Goal: Task Accomplishment & Management: Manage account settings

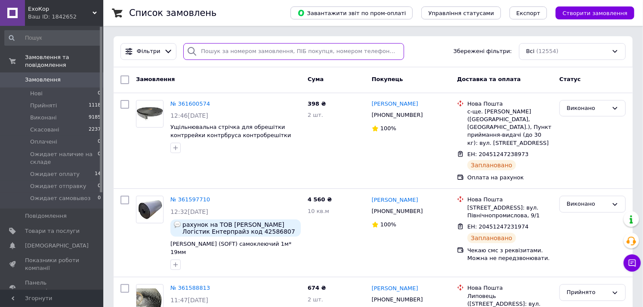
click at [239, 55] on input "search" at bounding box center [293, 51] width 221 height 17
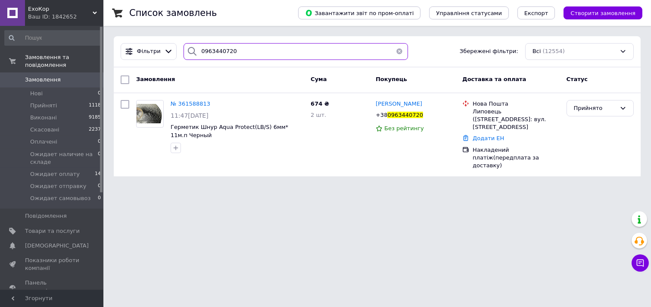
type input "0963440720"
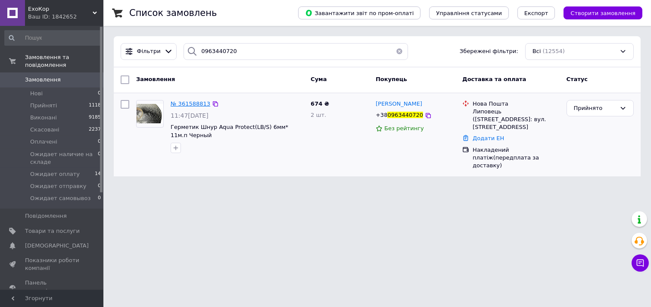
click at [189, 100] on span "№ 361588813" at bounding box center [190, 103] width 40 height 6
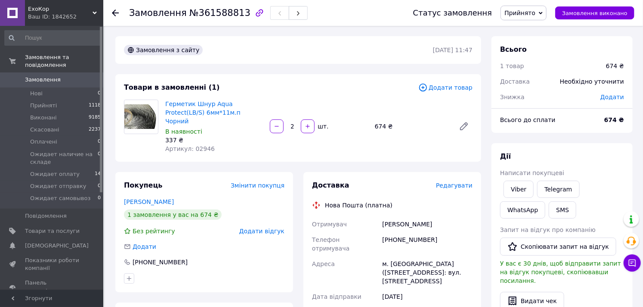
click at [410, 232] on div "[PHONE_NUMBER]" at bounding box center [428, 244] width 94 height 24
drag, startPoint x: 410, startPoint y: 232, endPoint x: 207, endPoint y: 9, distance: 301.7
click at [207, 9] on span "№361588813" at bounding box center [219, 13] width 61 height 10
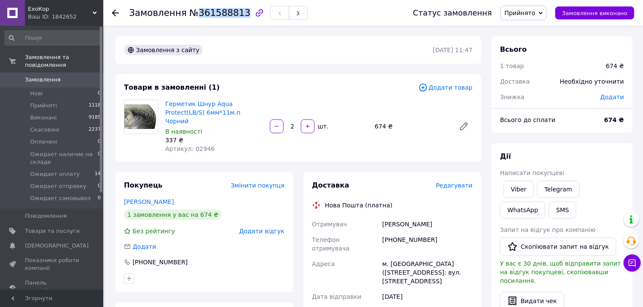
copy span "361588813"
click at [399, 232] on div "[PHONE_NUMBER]" at bounding box center [428, 244] width 94 height 24
copy div "380963440720"
drag, startPoint x: 434, startPoint y: 214, endPoint x: 379, endPoint y: 218, distance: 54.4
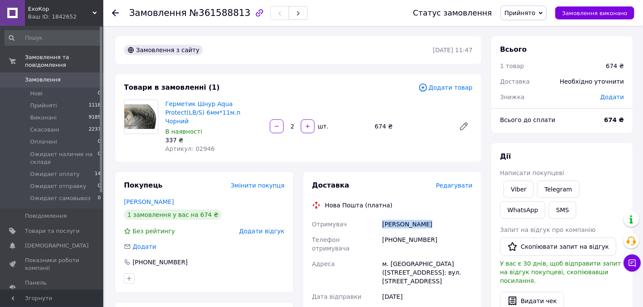
click at [379, 218] on div "Отримувач Носулько Юрій Телефон отримувача +380963440720 Адреса м. Липовець (Ві…" at bounding box center [392, 275] width 164 height 119
copy div "Отримувач Носулько Юрій"
click at [410, 256] on div "м. [GEOGRAPHIC_DATA] ([STREET_ADDRESS]: вул. [STREET_ADDRESS]" at bounding box center [428, 272] width 94 height 33
copy div "Липовець"
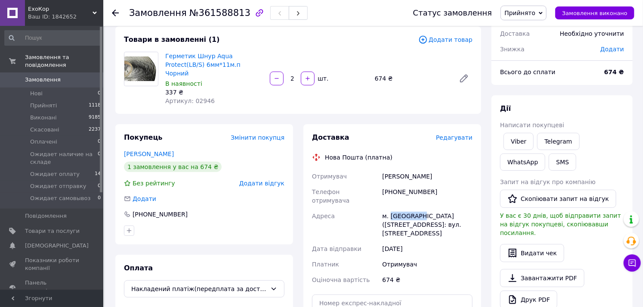
scroll to position [96, 0]
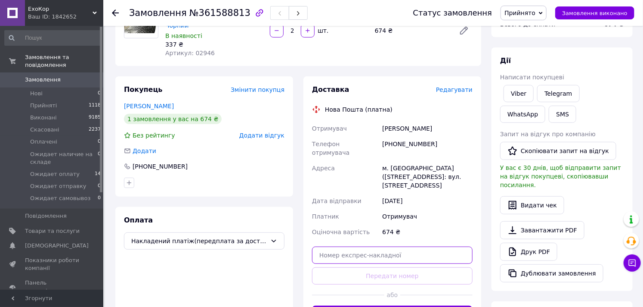
click at [384, 246] on input "text" at bounding box center [392, 254] width 161 height 17
paste input "20451247291201"
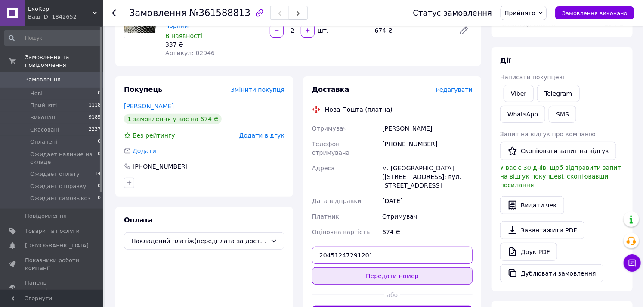
type input "20451247291201"
click at [403, 267] on button "Передати номер" at bounding box center [392, 275] width 161 height 17
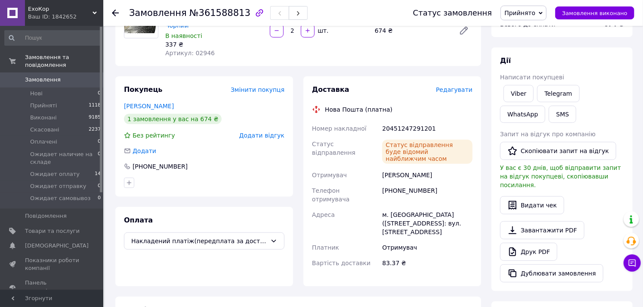
click at [528, 15] on span "Прийнято" at bounding box center [520, 12] width 31 height 7
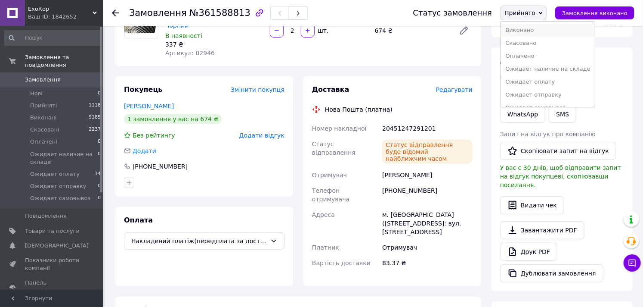
click at [536, 31] on li "Виконано" at bounding box center [547, 30] width 93 height 13
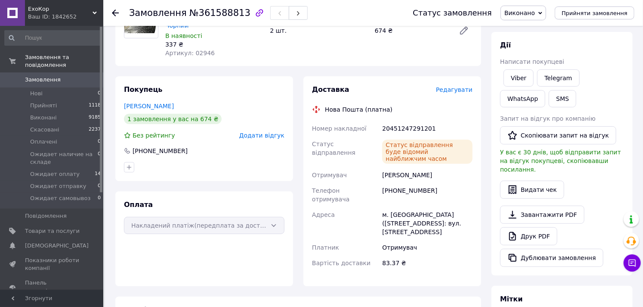
click at [420, 121] on div "20451247291201" at bounding box center [428, 128] width 94 height 15
copy div "20451247291201"
click at [60, 76] on span "Замовлення" at bounding box center [52, 80] width 55 height 8
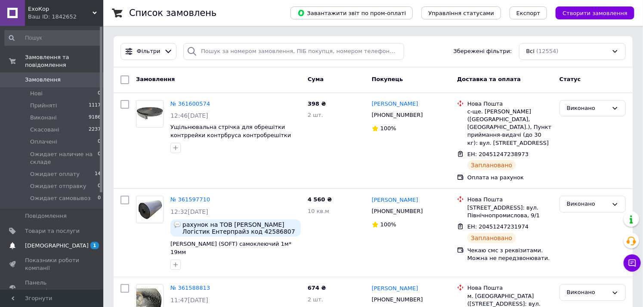
click at [75, 242] on span "[DEMOGRAPHIC_DATA]" at bounding box center [52, 246] width 55 height 8
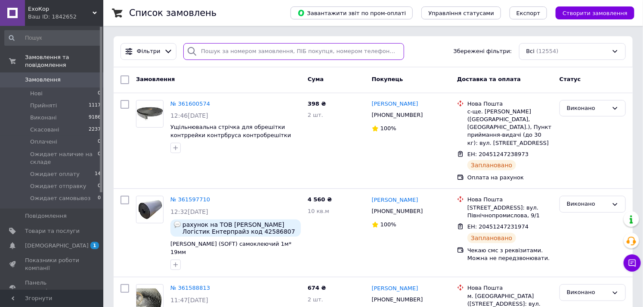
click at [237, 49] on input "search" at bounding box center [293, 51] width 221 height 17
paste input "380672693022"
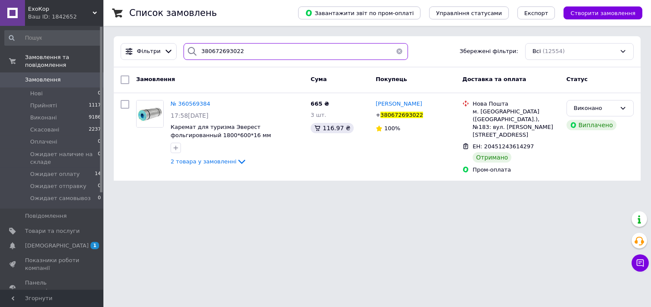
click at [242, 49] on input "380672693022" at bounding box center [295, 51] width 224 height 17
paste input "5581401"
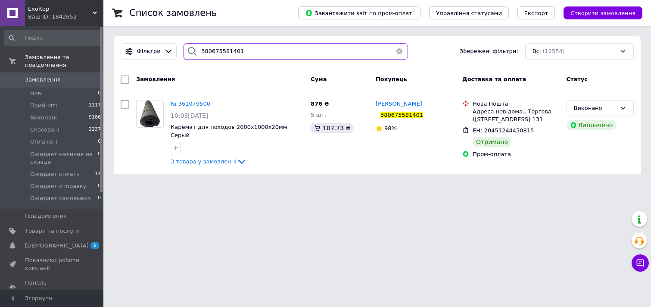
click at [260, 54] on input "380675581401" at bounding box center [295, 51] width 224 height 17
click at [260, 53] on input "380675581401" at bounding box center [295, 51] width 224 height 17
paste input "2045124386509"
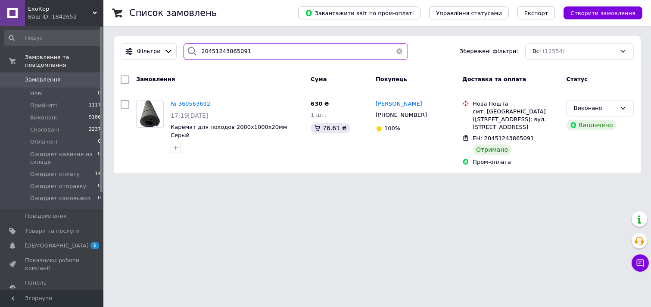
click at [263, 51] on input "20451243865091" at bounding box center [295, 51] width 224 height 17
paste input "6653415"
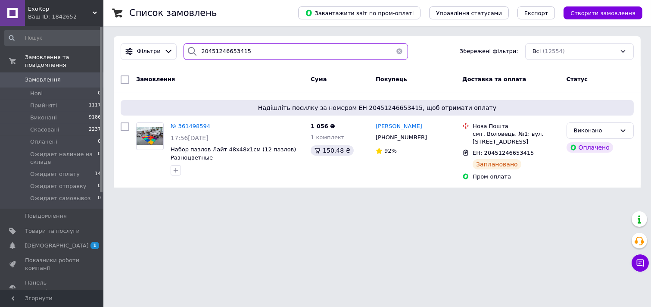
type input "20451246653415"
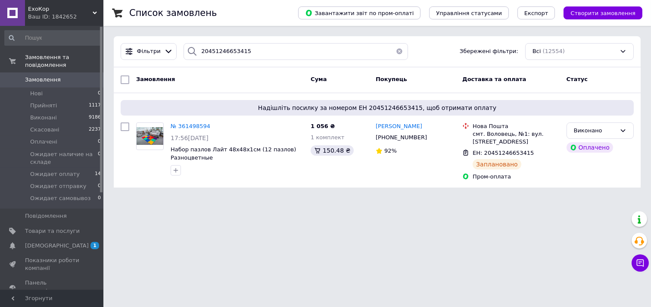
click at [393, 53] on button "button" at bounding box center [398, 51] width 17 height 17
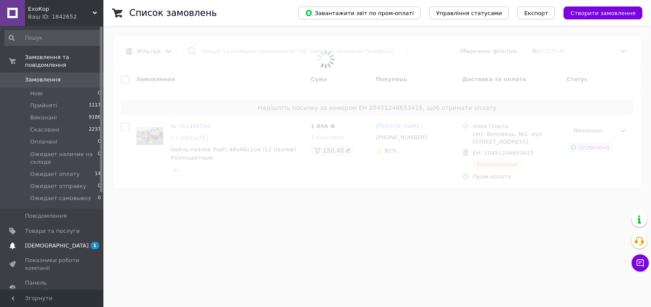
click at [65, 242] on span "[DEMOGRAPHIC_DATA]" at bounding box center [52, 246] width 55 height 8
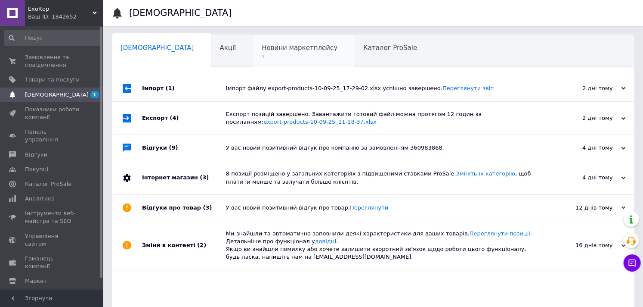
click at [271, 50] on span "Новини маркетплейсу" at bounding box center [300, 48] width 76 height 8
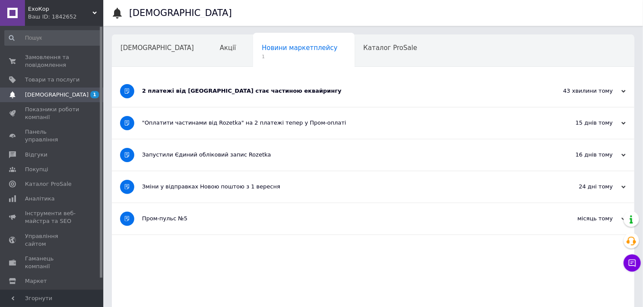
click at [323, 77] on div "2 платежі від Rozetka стає частиною еквайрингу" at bounding box center [341, 90] width 398 height 31
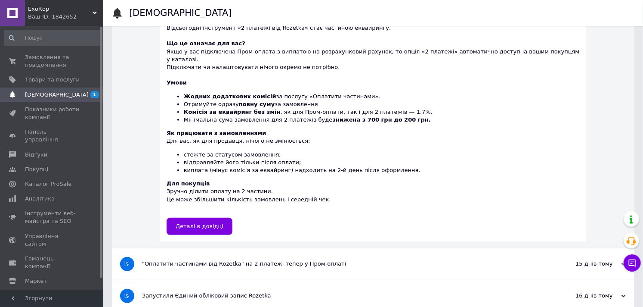
scroll to position [48, 0]
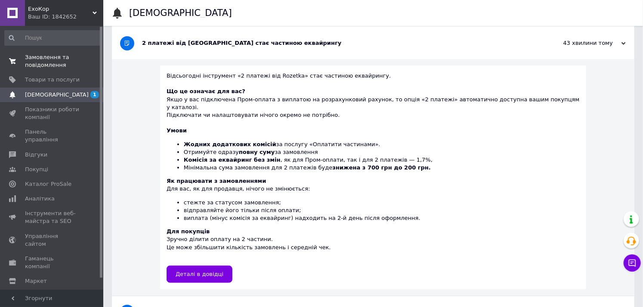
click at [61, 61] on span "Замовлення та повідомлення" at bounding box center [52, 60] width 55 height 15
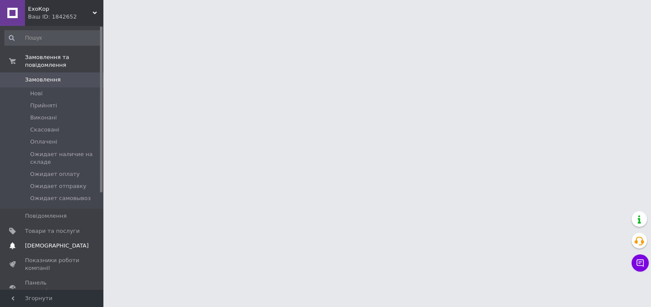
click at [53, 242] on span "[DEMOGRAPHIC_DATA]" at bounding box center [57, 246] width 64 height 8
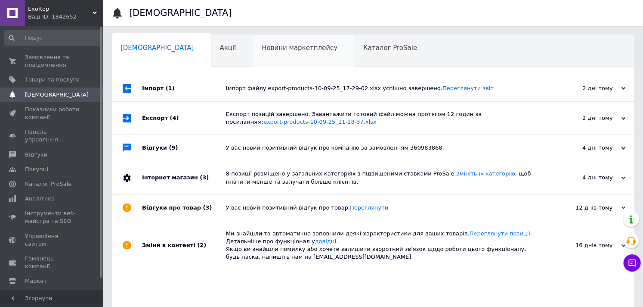
click at [262, 51] on span "Новини маркетплейсу" at bounding box center [300, 48] width 76 height 8
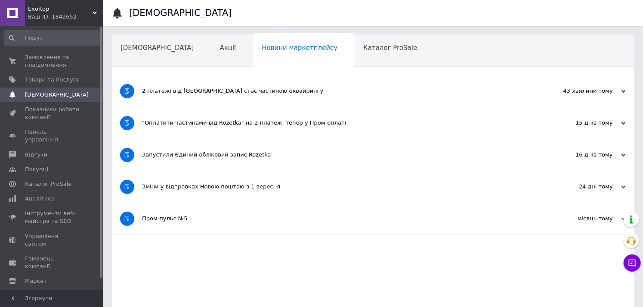
click at [280, 98] on div "2 платежі від [GEOGRAPHIC_DATA] стає частиною еквайрингу" at bounding box center [341, 90] width 398 height 31
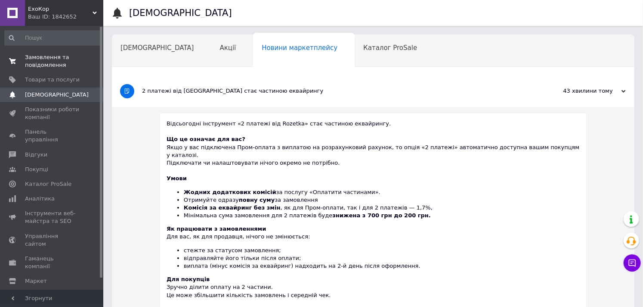
click at [32, 66] on span "Замовлення та повідомлення" at bounding box center [52, 60] width 55 height 15
